Goal: Task Accomplishment & Management: Complete application form

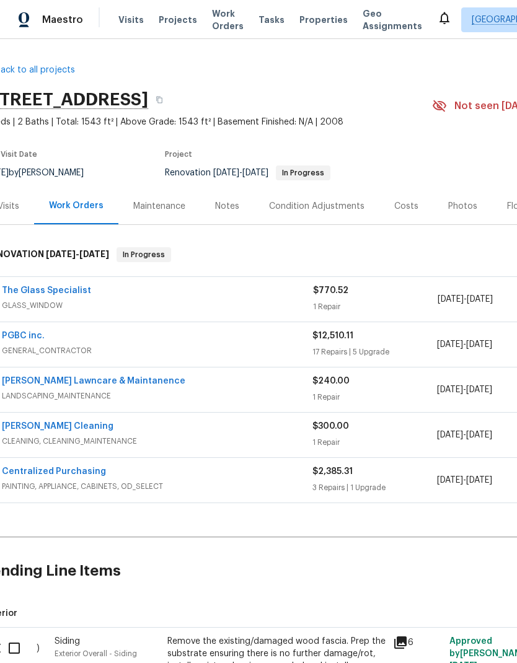
scroll to position [-1, 17]
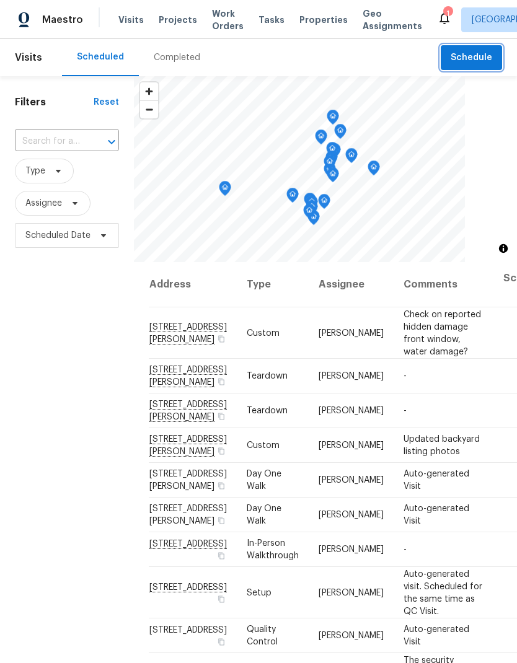
click at [478, 54] on span "Schedule" at bounding box center [471, 57] width 42 height 15
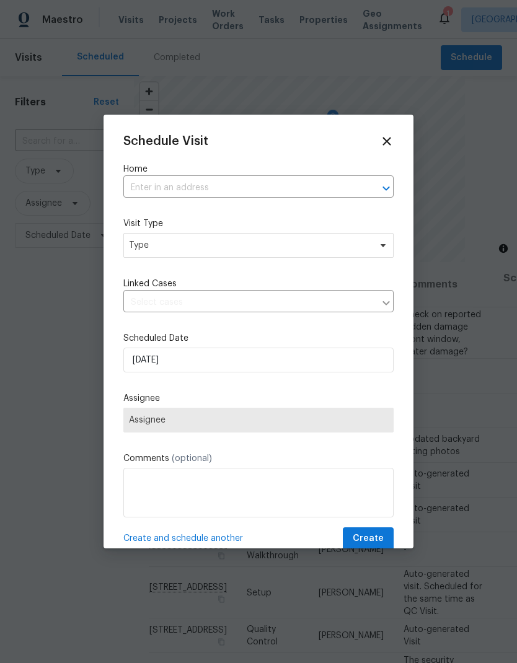
click at [219, 186] on input "text" at bounding box center [240, 187] width 235 height 19
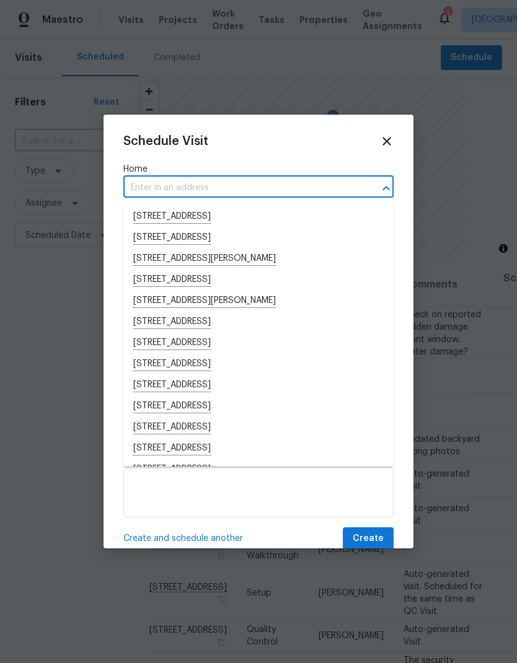
click at [197, 181] on input "text" at bounding box center [240, 187] width 235 height 19
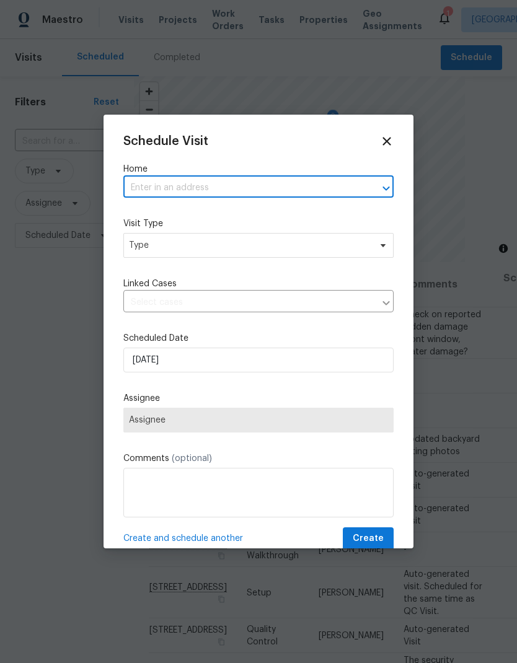
paste input "[STREET_ADDRESS]"
type input "[STREET_ADDRESS]"
click at [252, 214] on li "[STREET_ADDRESS]" at bounding box center [258, 216] width 270 height 21
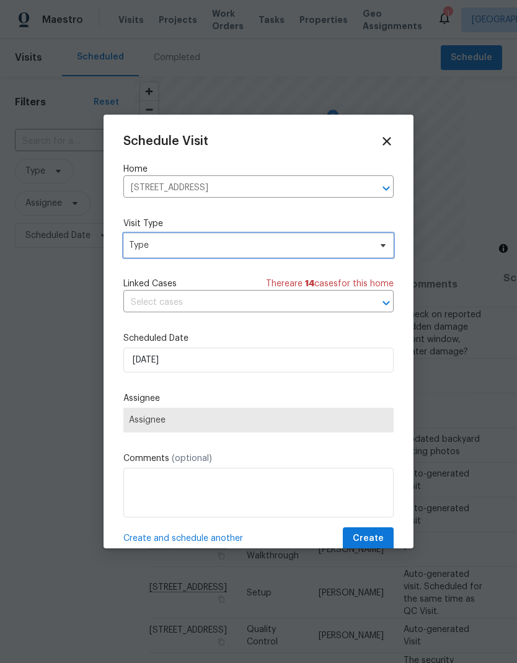
click at [227, 251] on span "Type" at bounding box center [249, 245] width 241 height 12
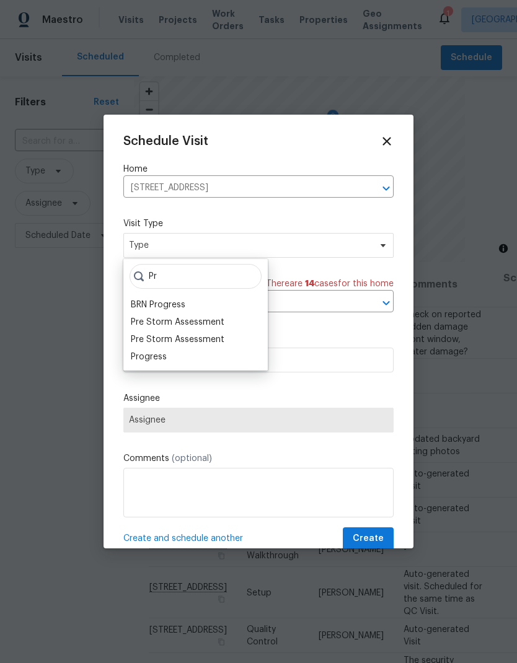
type input "Pr"
click at [162, 358] on div "Progress" at bounding box center [149, 357] width 36 height 12
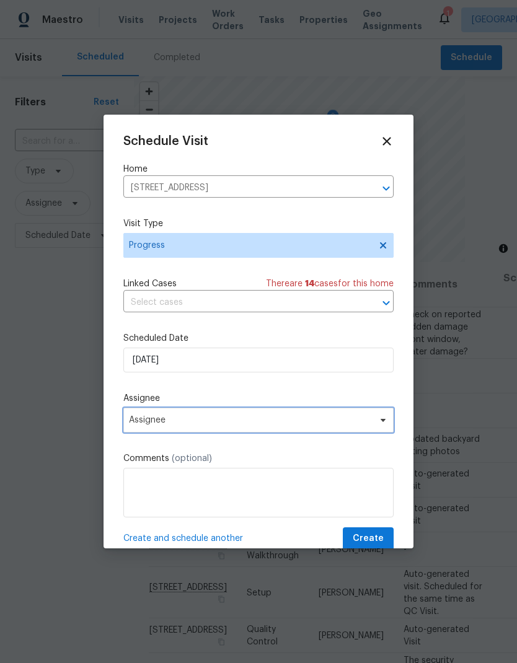
click at [266, 420] on span "Assignee" at bounding box center [250, 420] width 243 height 10
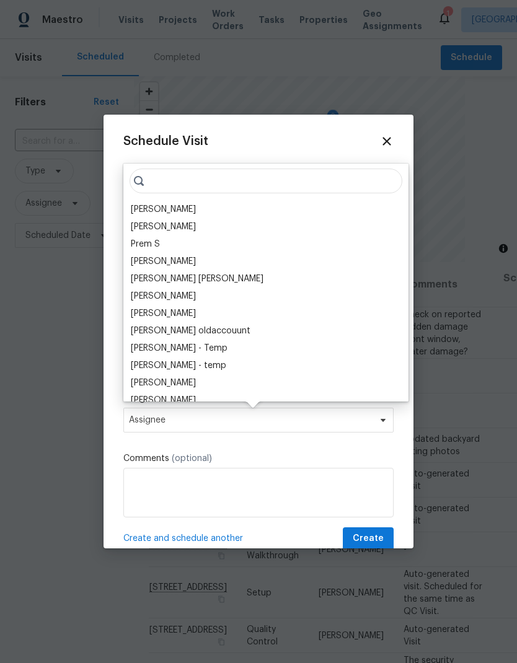
click at [180, 208] on div "[PERSON_NAME]" at bounding box center [163, 209] width 65 height 12
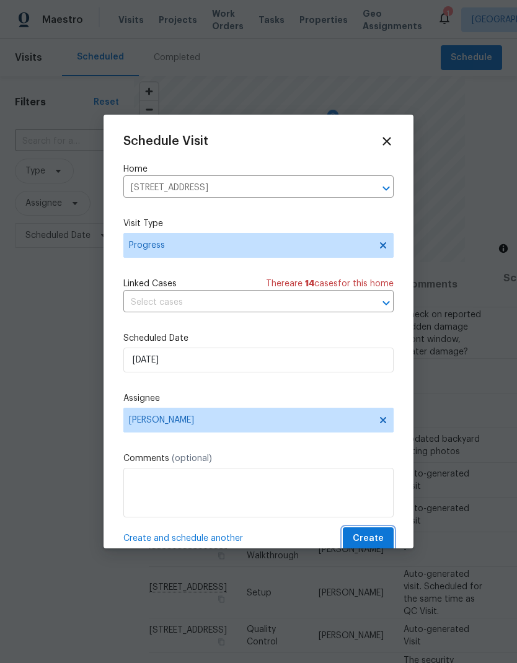
click at [375, 537] on span "Create" at bounding box center [368, 538] width 31 height 15
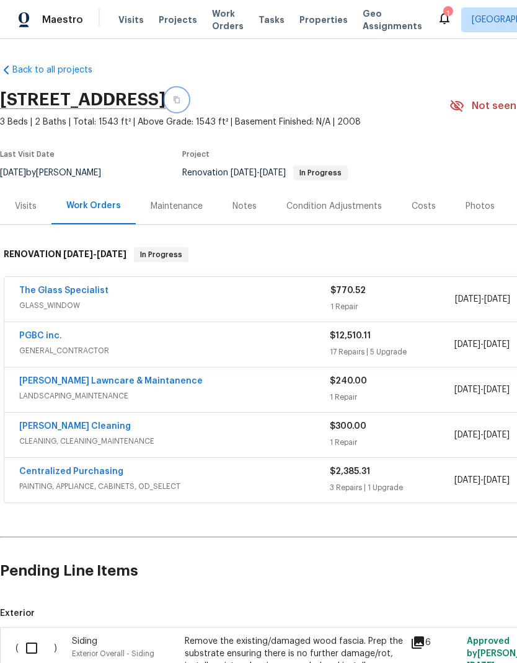
click at [180, 96] on icon "button" at bounding box center [176, 99] width 7 height 7
click at [180, 97] on icon "button" at bounding box center [176, 100] width 6 height 7
